Goal: Consume media (video, audio)

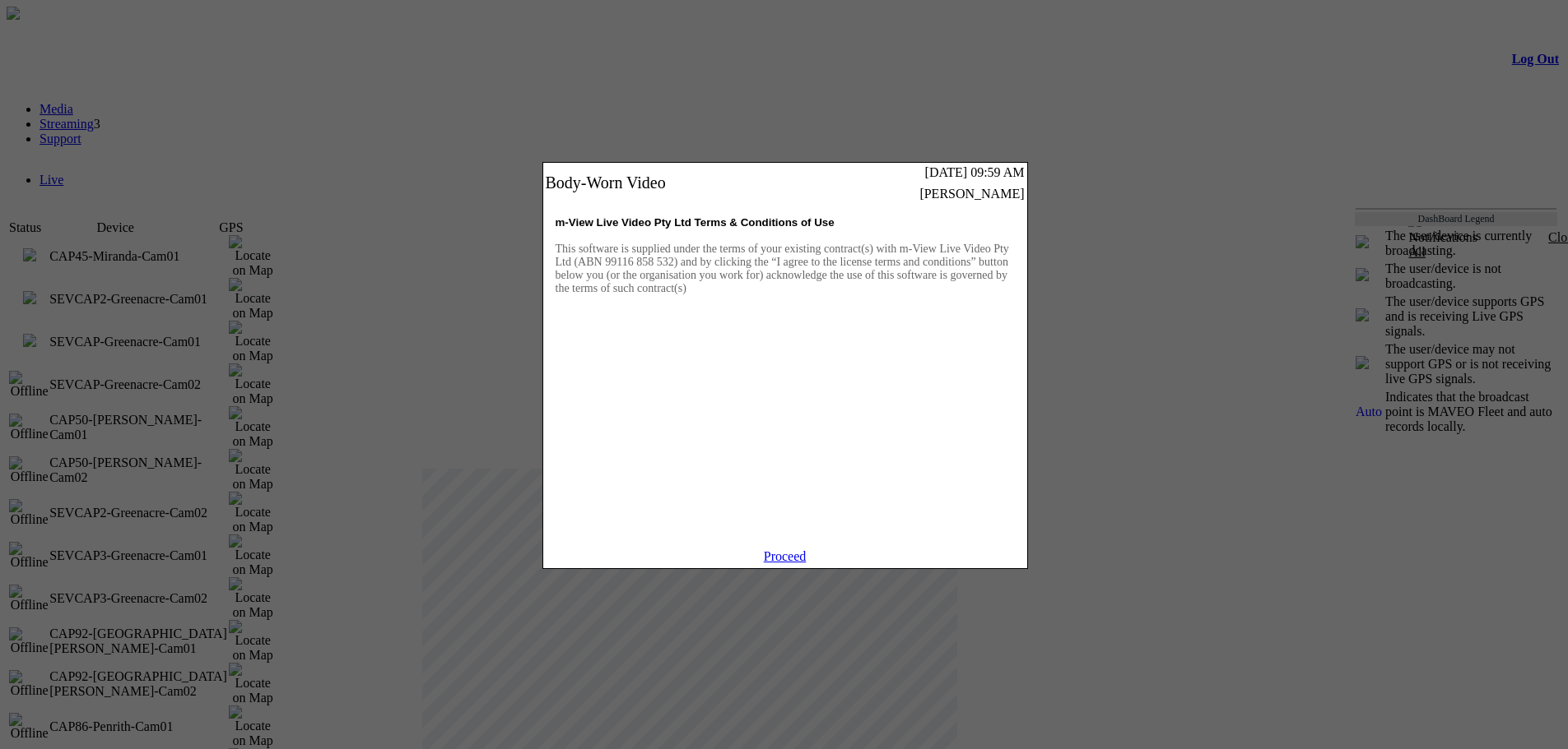
click at [778, 563] on link "Proceed" at bounding box center [785, 557] width 42 height 14
click at [790, 563] on link "Proceed" at bounding box center [785, 557] width 42 height 14
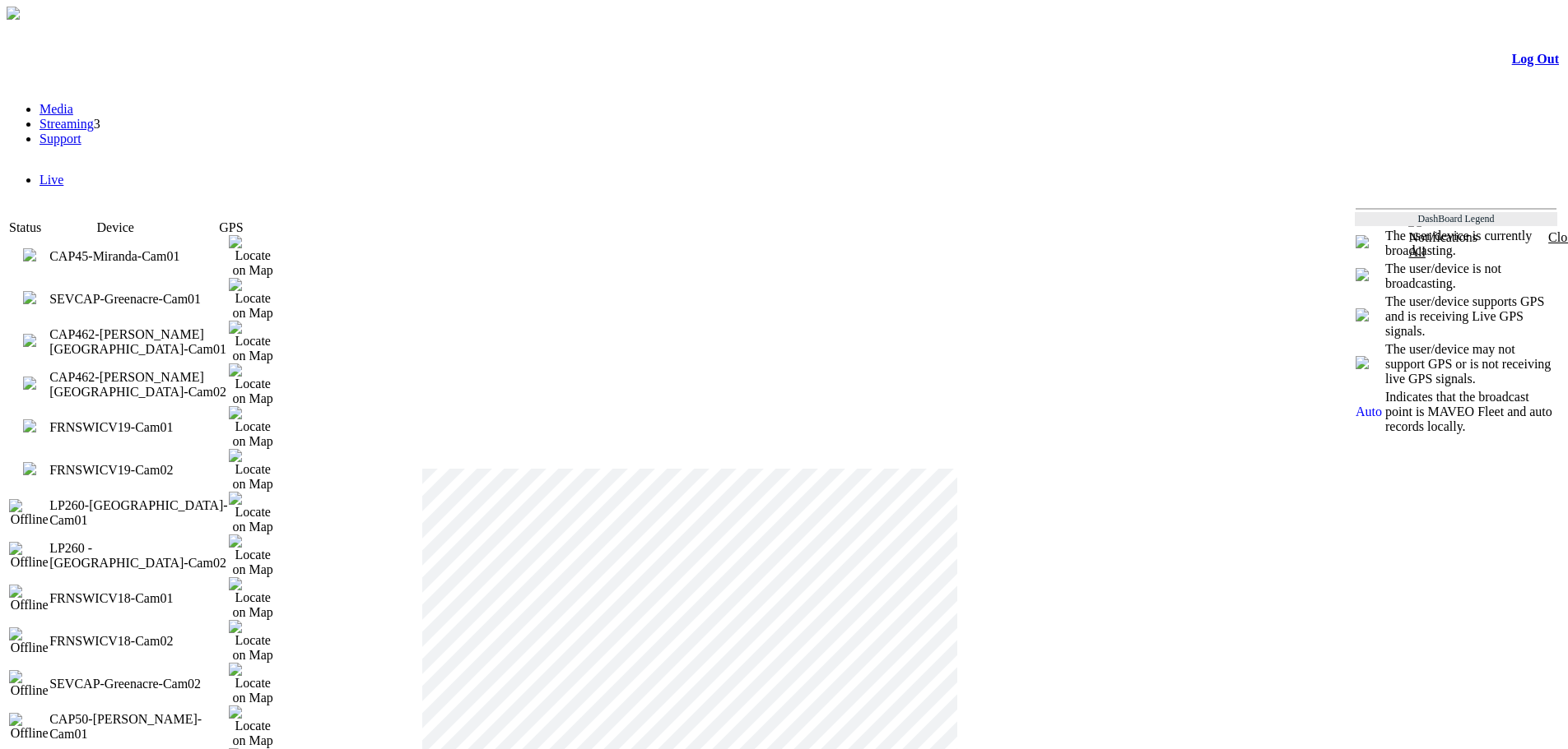
click at [36, 420] on img at bounding box center [29, 426] width 13 height 13
click at [36, 462] on img at bounding box center [29, 468] width 13 height 13
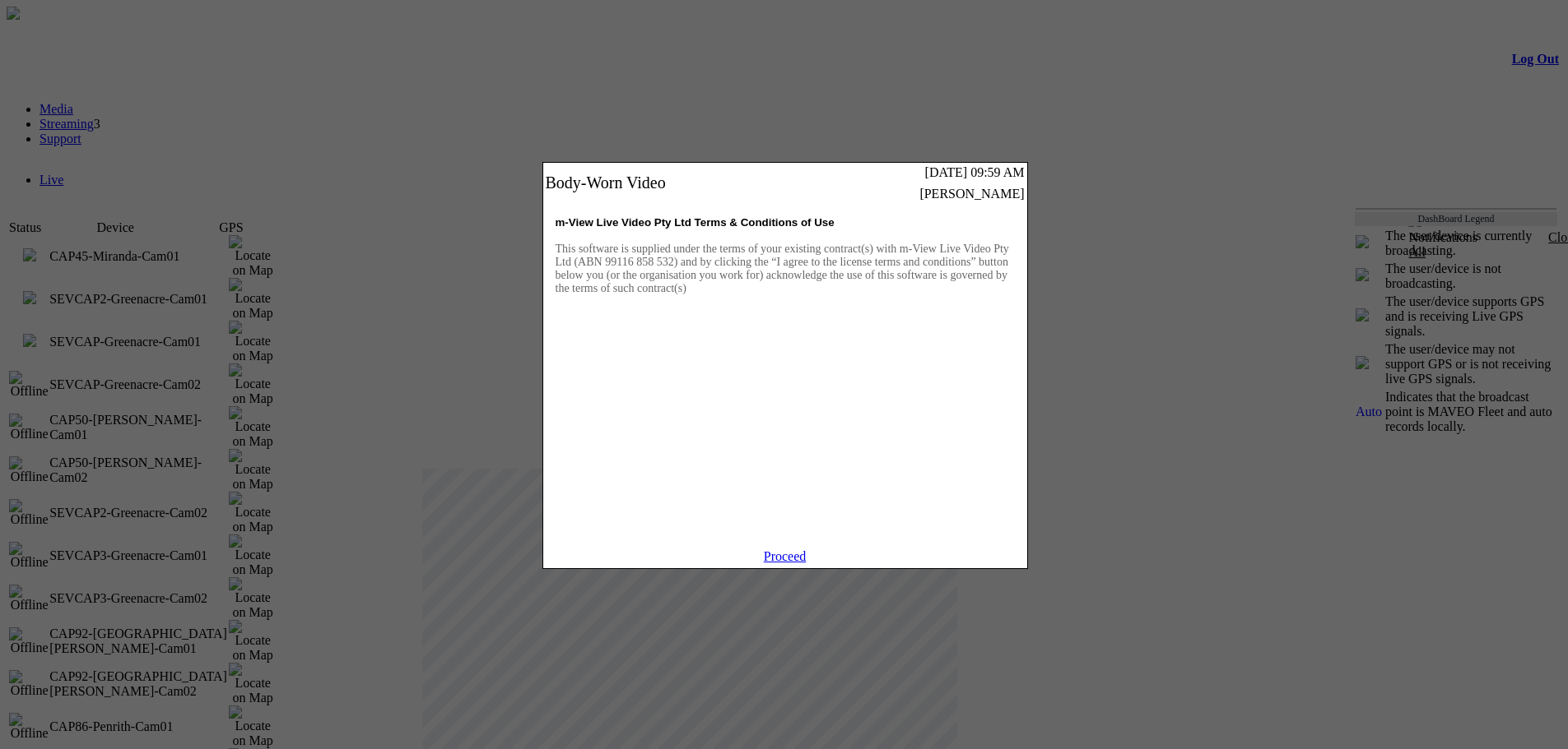
click at [789, 563] on link "Proceed" at bounding box center [785, 557] width 42 height 14
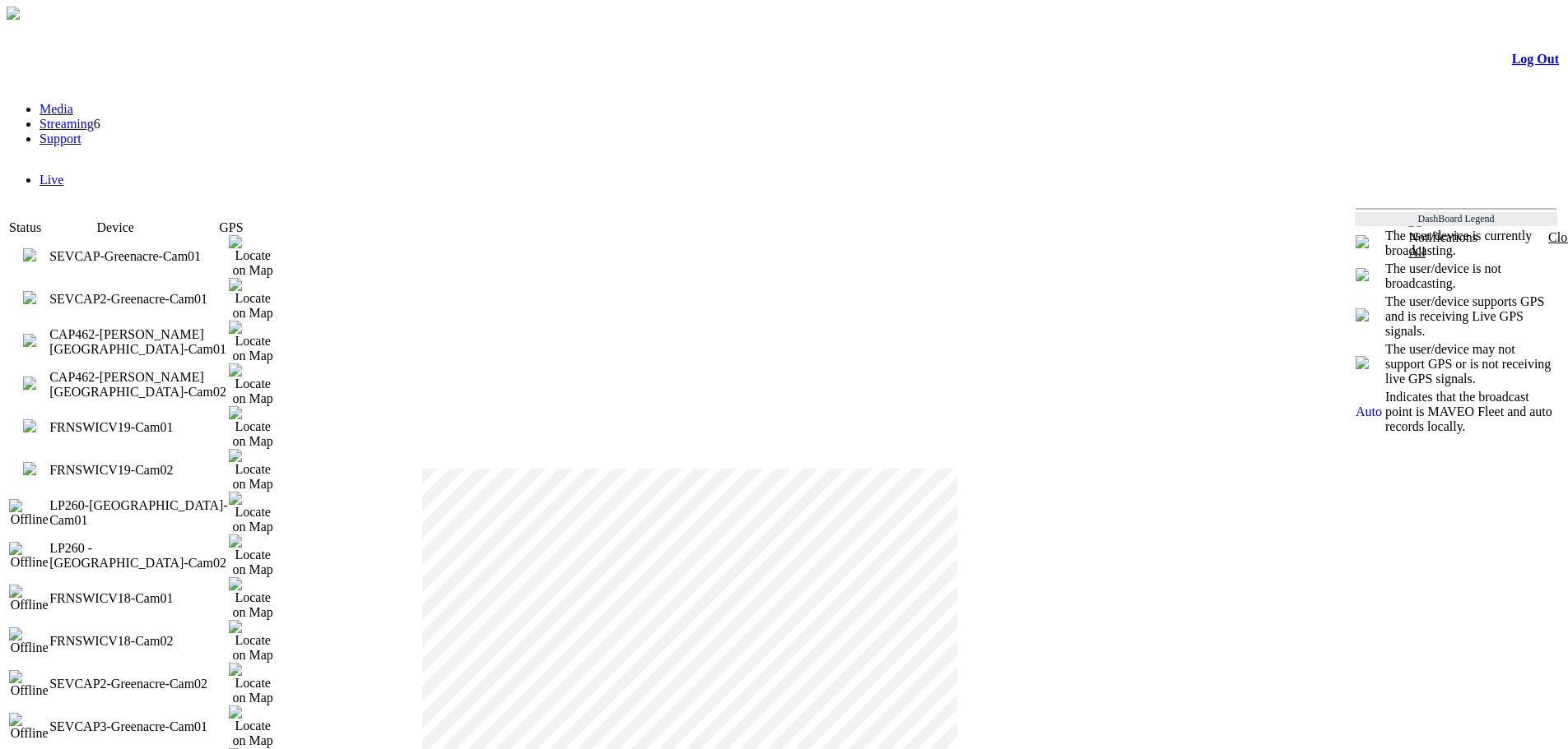
click at [36, 462] on img at bounding box center [29, 468] width 13 height 13
